Goal: Transaction & Acquisition: Subscribe to service/newsletter

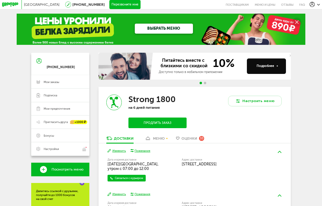
click at [169, 124] on button "Продлить заказ" at bounding box center [157, 123] width 58 height 11
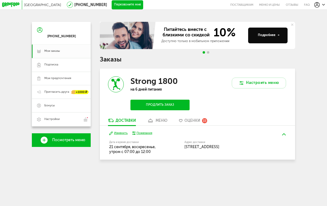
click at [175, 102] on button "Продлить заказ" at bounding box center [159, 105] width 59 height 11
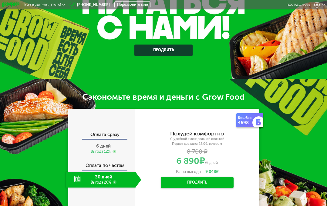
scroll to position [121, 0]
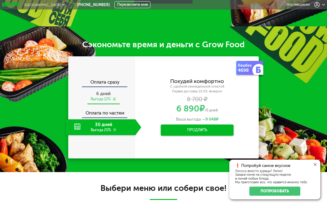
click at [106, 96] on span "6 дней" at bounding box center [103, 93] width 15 height 5
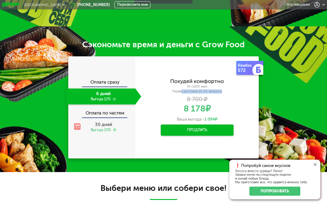
drag, startPoint x: 183, startPoint y: 91, endPoint x: 234, endPoint y: 91, distance: 50.9
click at [234, 91] on div "Первая доставка 22.09, вечером" at bounding box center [196, 91] width 123 height 4
